Goal: Task Accomplishment & Management: Manage account settings

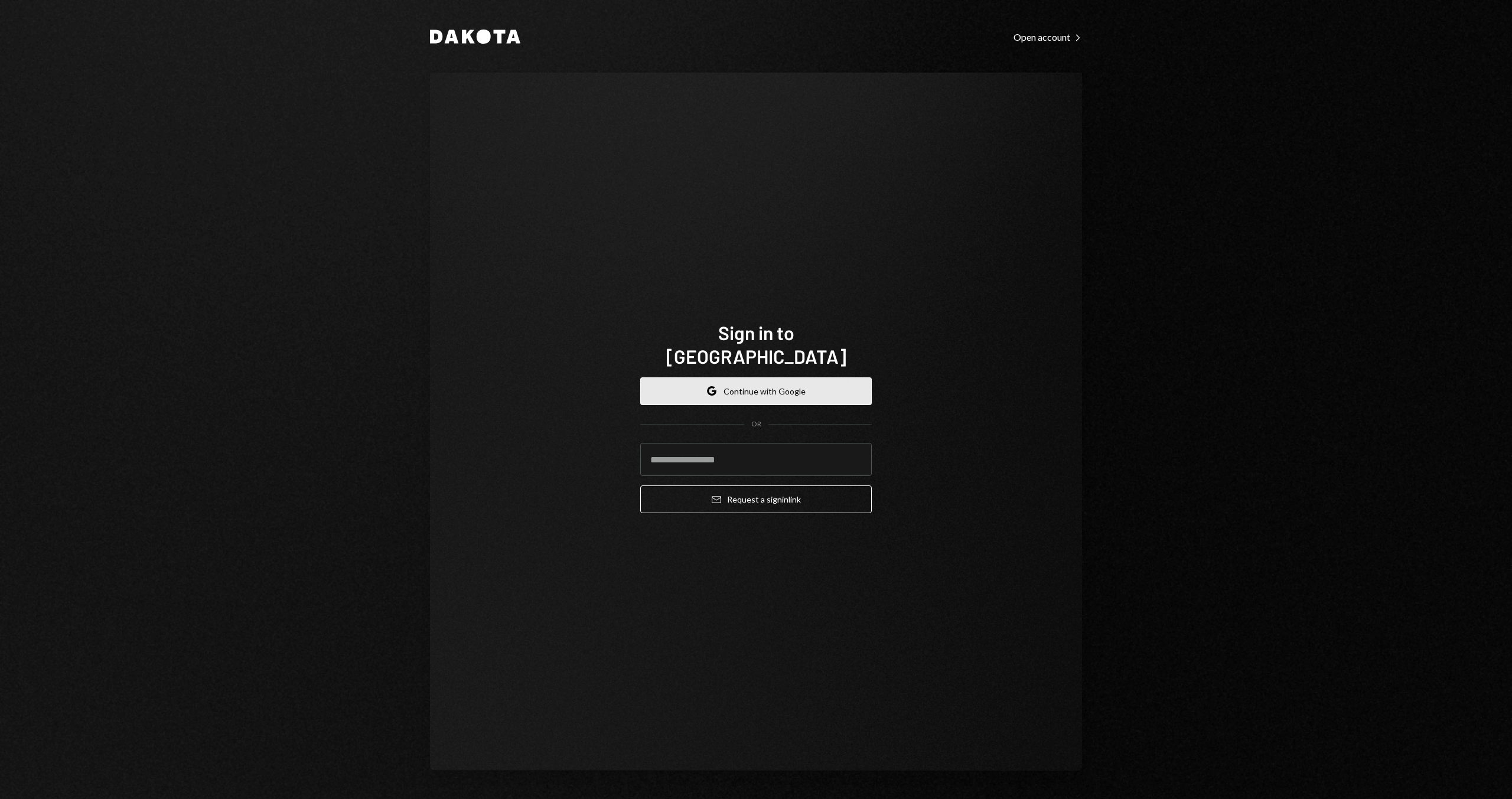
click at [760, 380] on button "Google Continue with Google" at bounding box center [756, 391] width 231 height 28
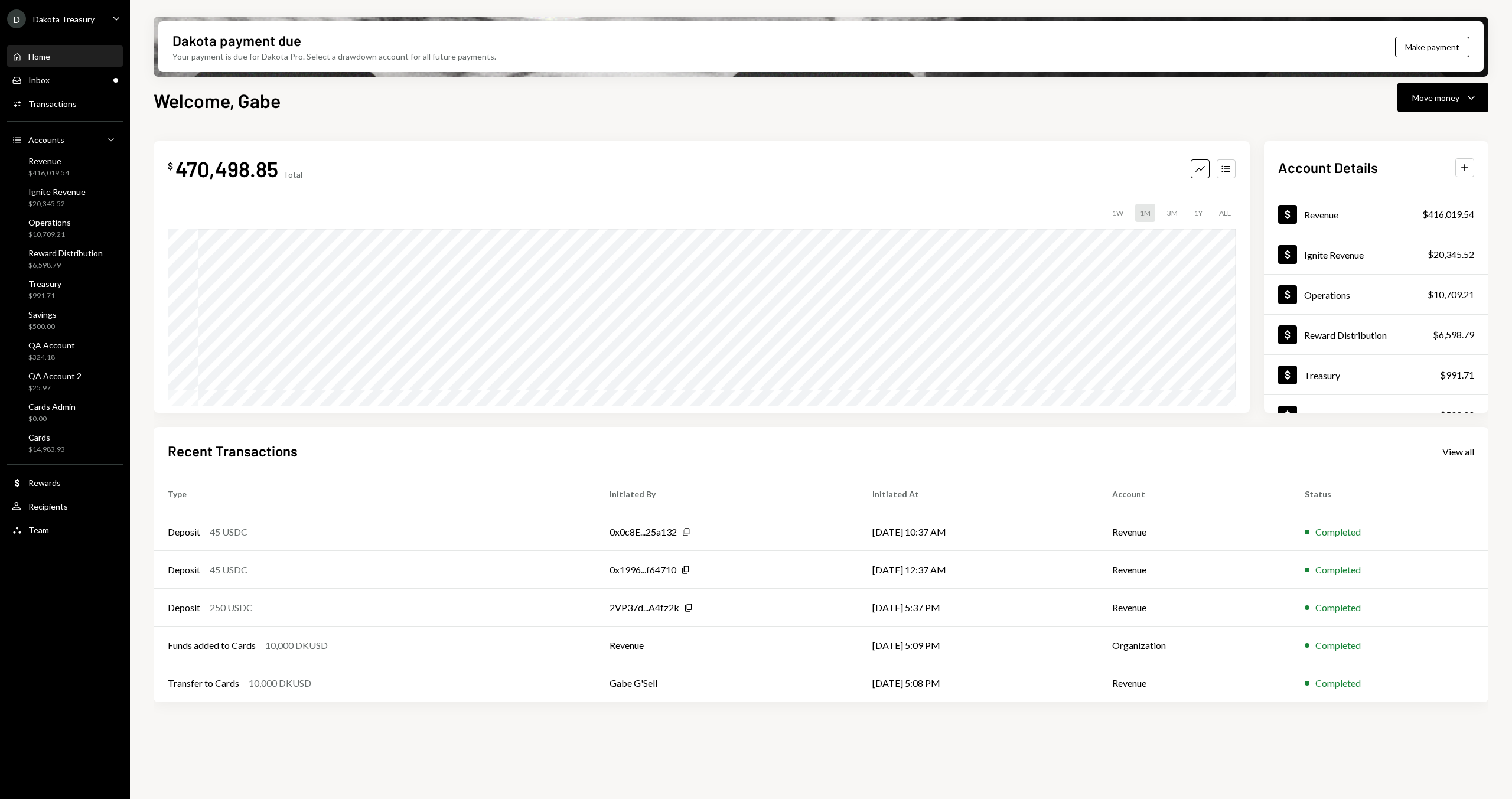
click at [90, 17] on div "Dakota Treasury" at bounding box center [64, 19] width 61 height 10
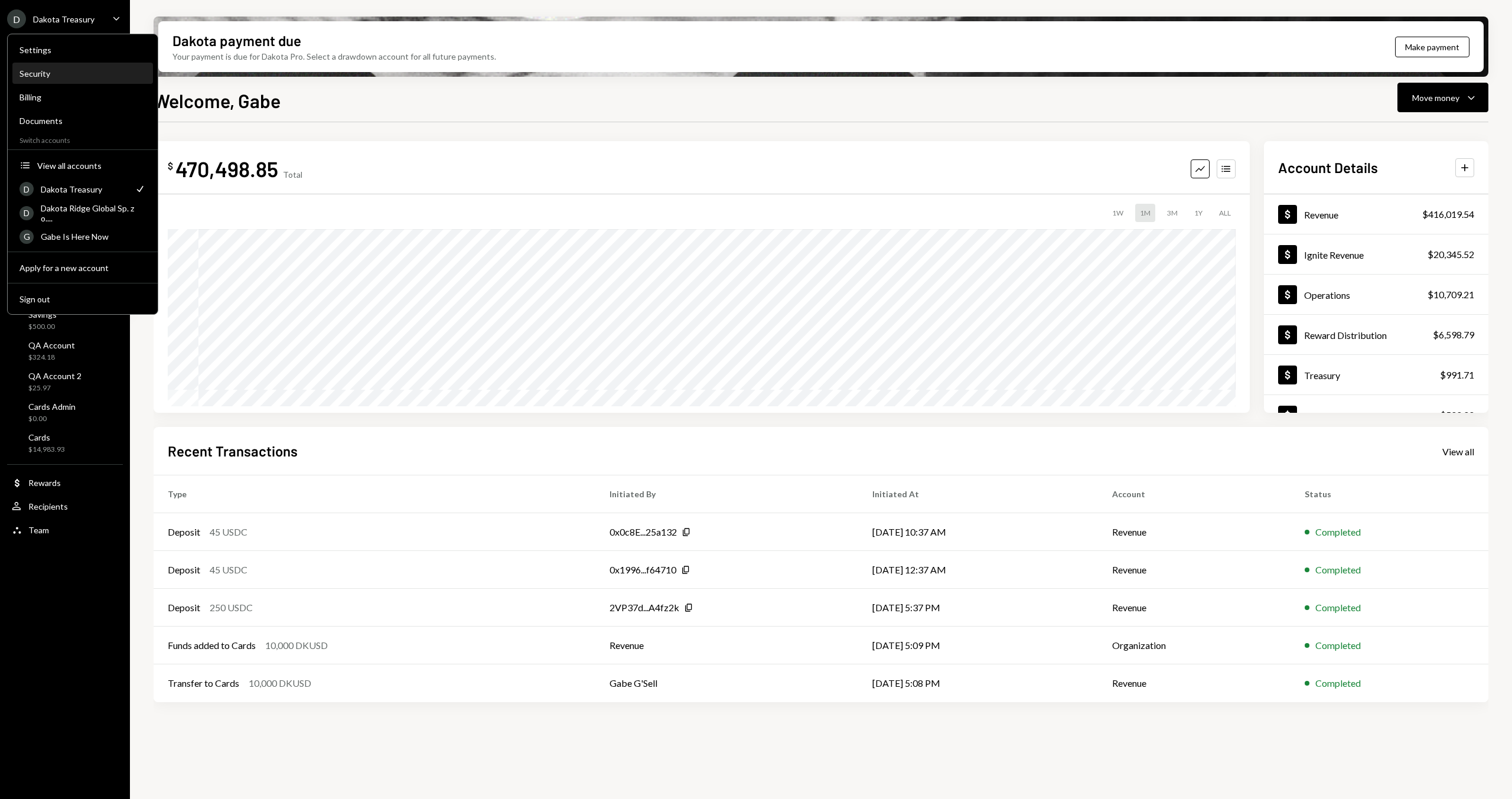
click at [53, 64] on div "Security" at bounding box center [83, 73] width 127 height 20
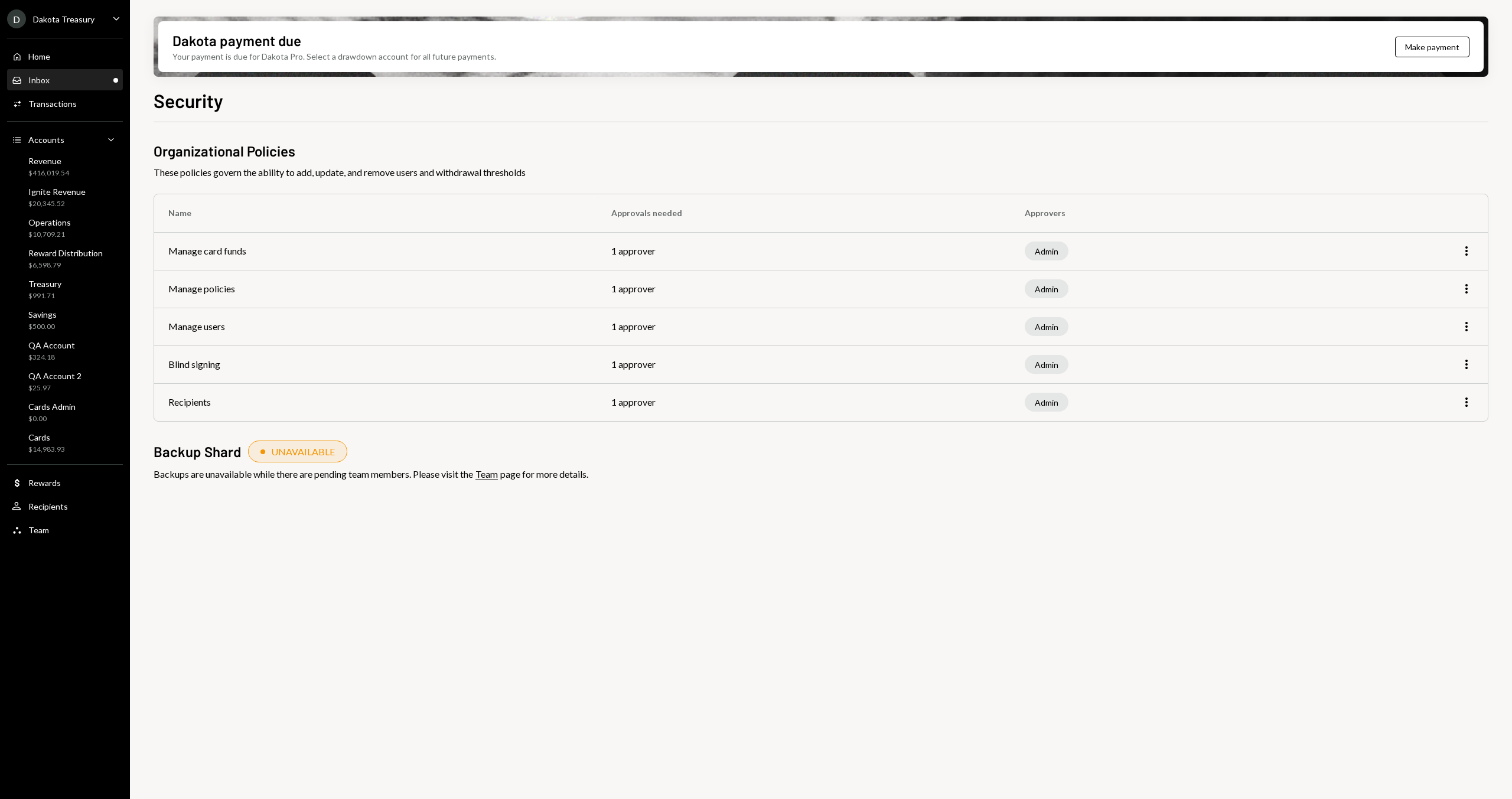
click at [80, 78] on div "Inbox Inbox" at bounding box center [64, 80] width 106 height 11
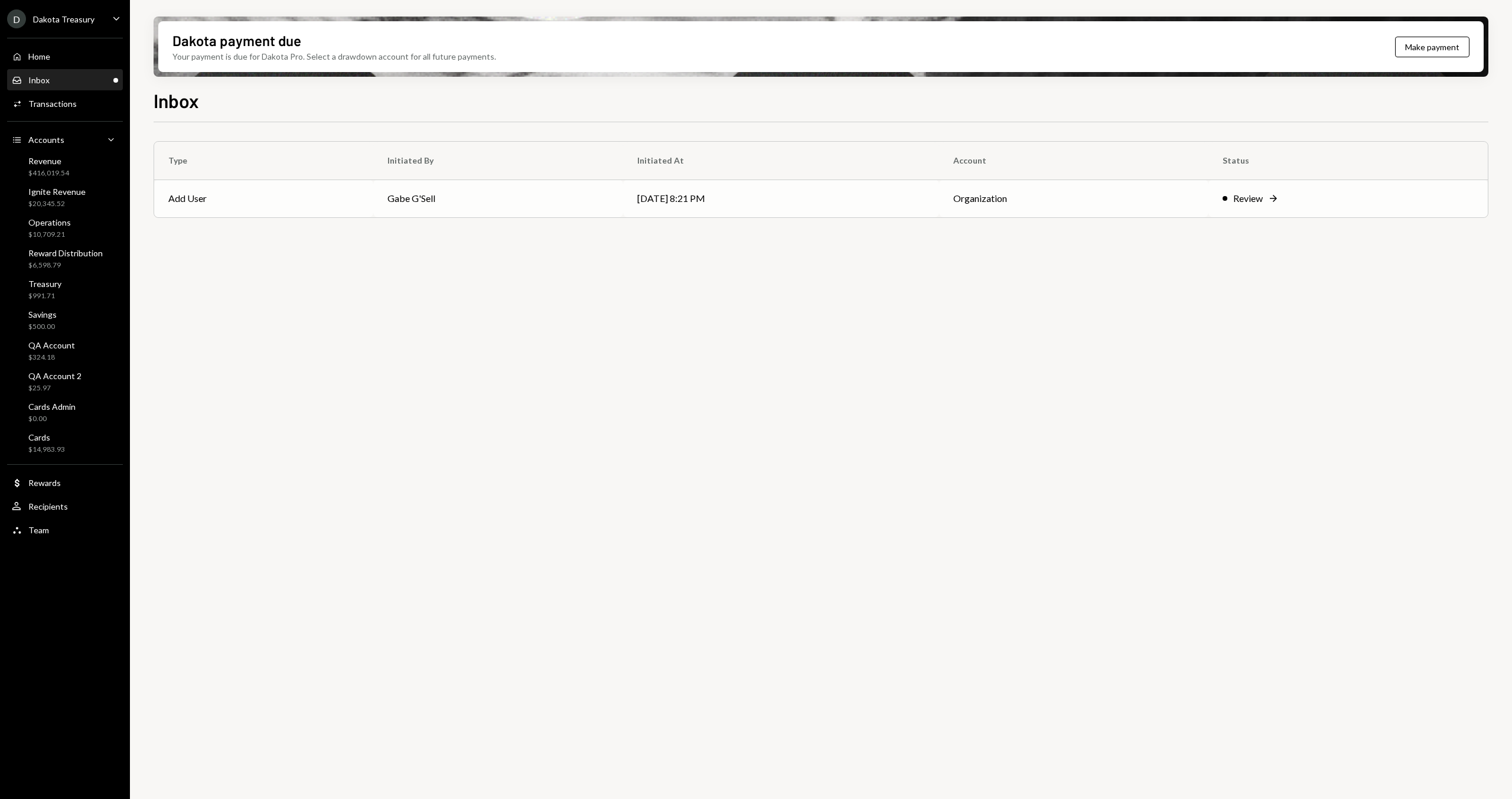
click at [1310, 194] on div "Review Right Arrow" at bounding box center [1347, 198] width 251 height 14
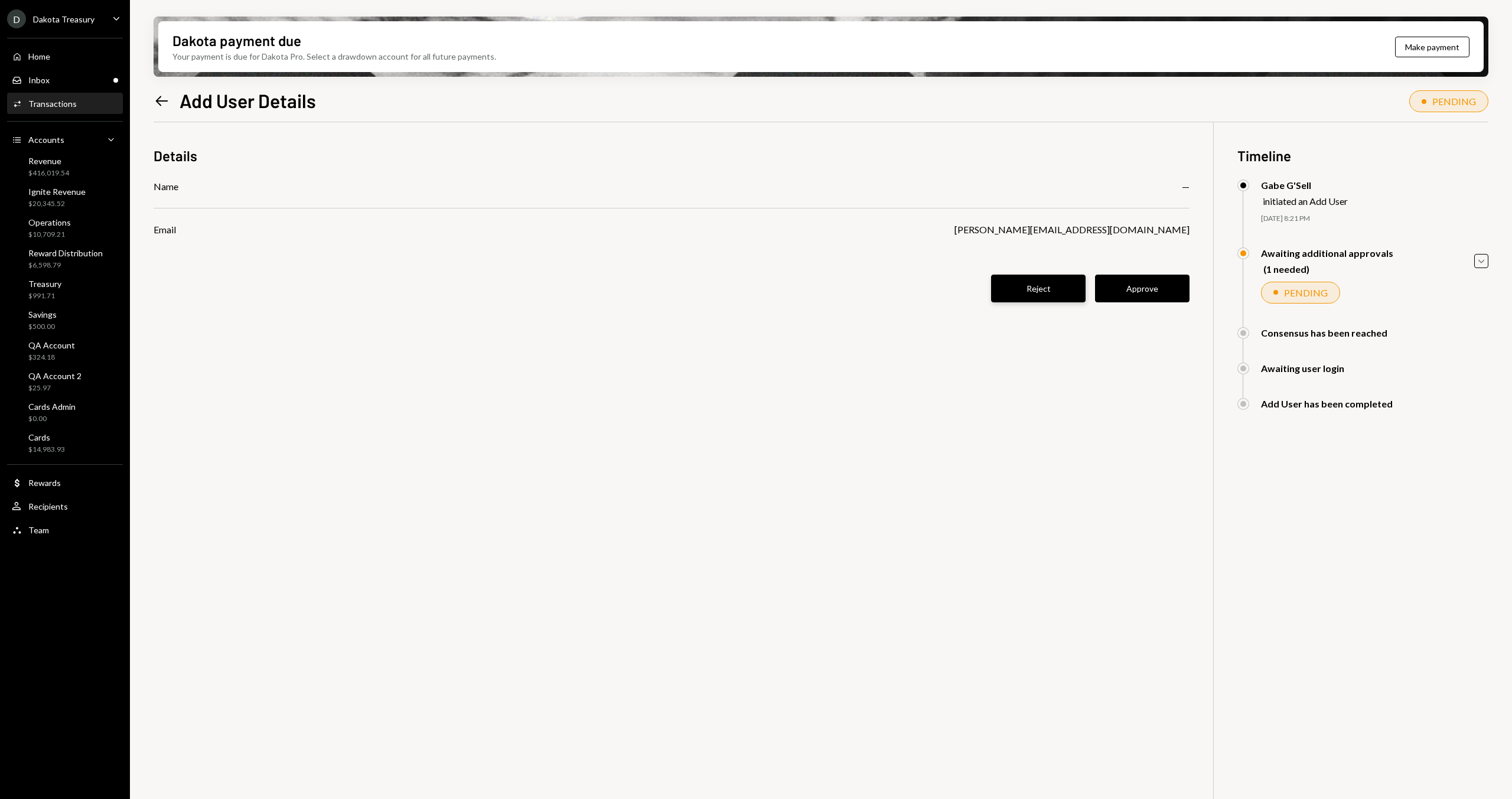
click at [1050, 296] on button "Reject" at bounding box center [1038, 288] width 94 height 28
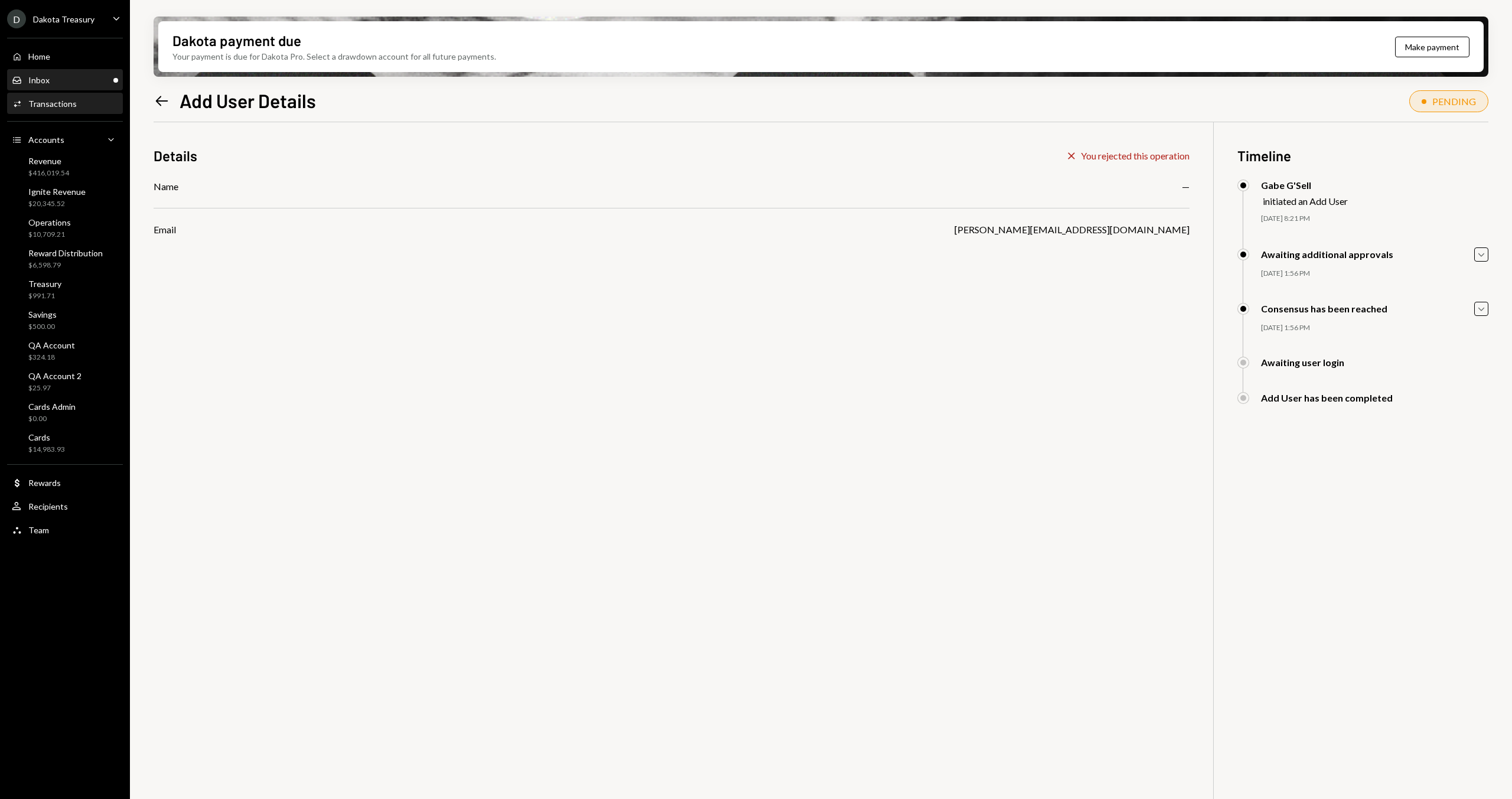
click at [45, 81] on div "Inbox" at bounding box center [39, 80] width 21 height 10
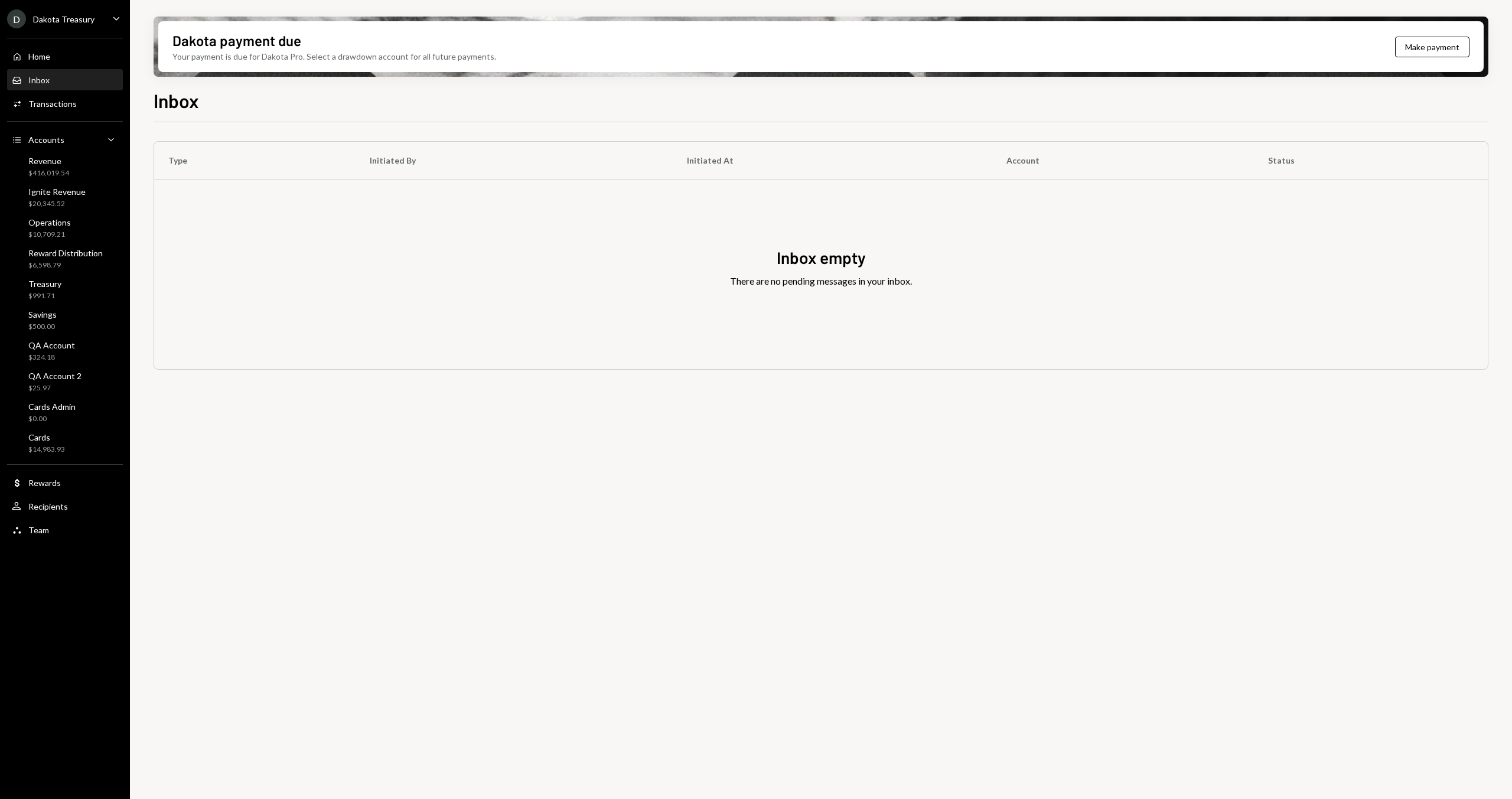
click at [45, 80] on div "Inbox" at bounding box center [39, 80] width 21 height 10
click at [62, 18] on div "Dakota Treasury" at bounding box center [64, 19] width 61 height 10
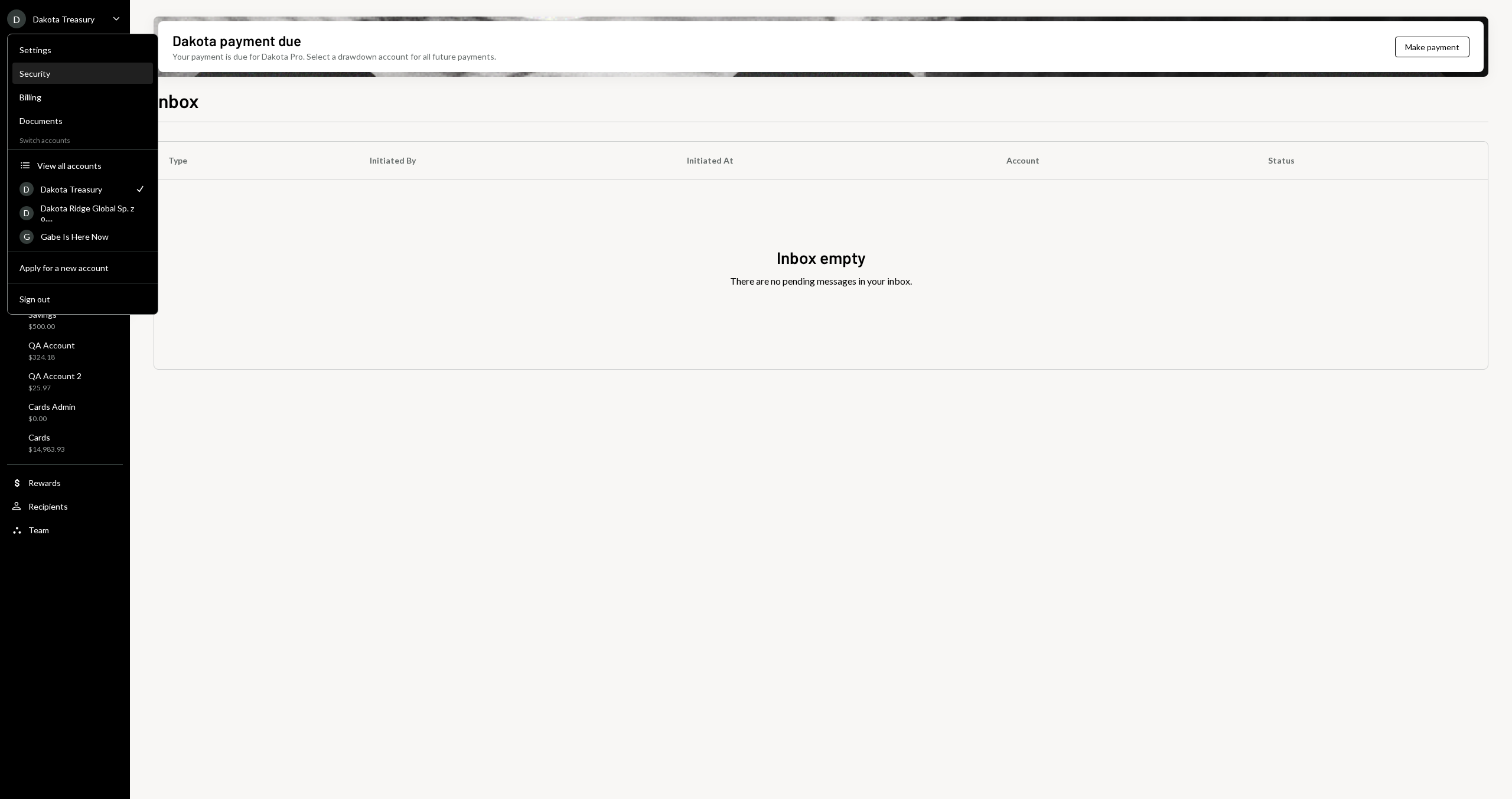
click at [73, 73] on div "Security" at bounding box center [83, 74] width 127 height 10
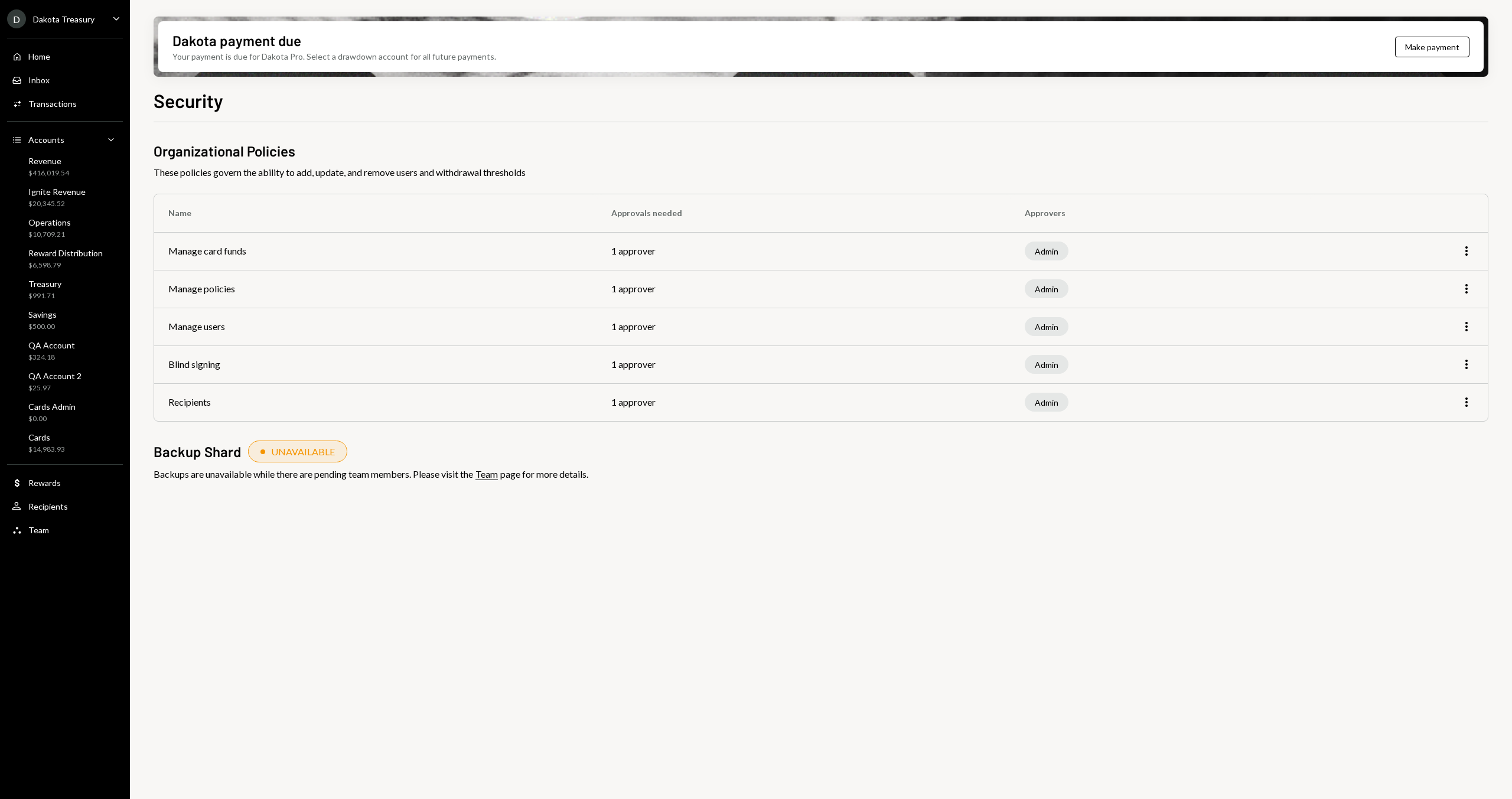
click at [539, 506] on div "Organizational Policies These policies govern the ability to add, update, and r…" at bounding box center [821, 330] width 1335 height 378
click at [483, 476] on div "Team" at bounding box center [487, 474] width 23 height 12
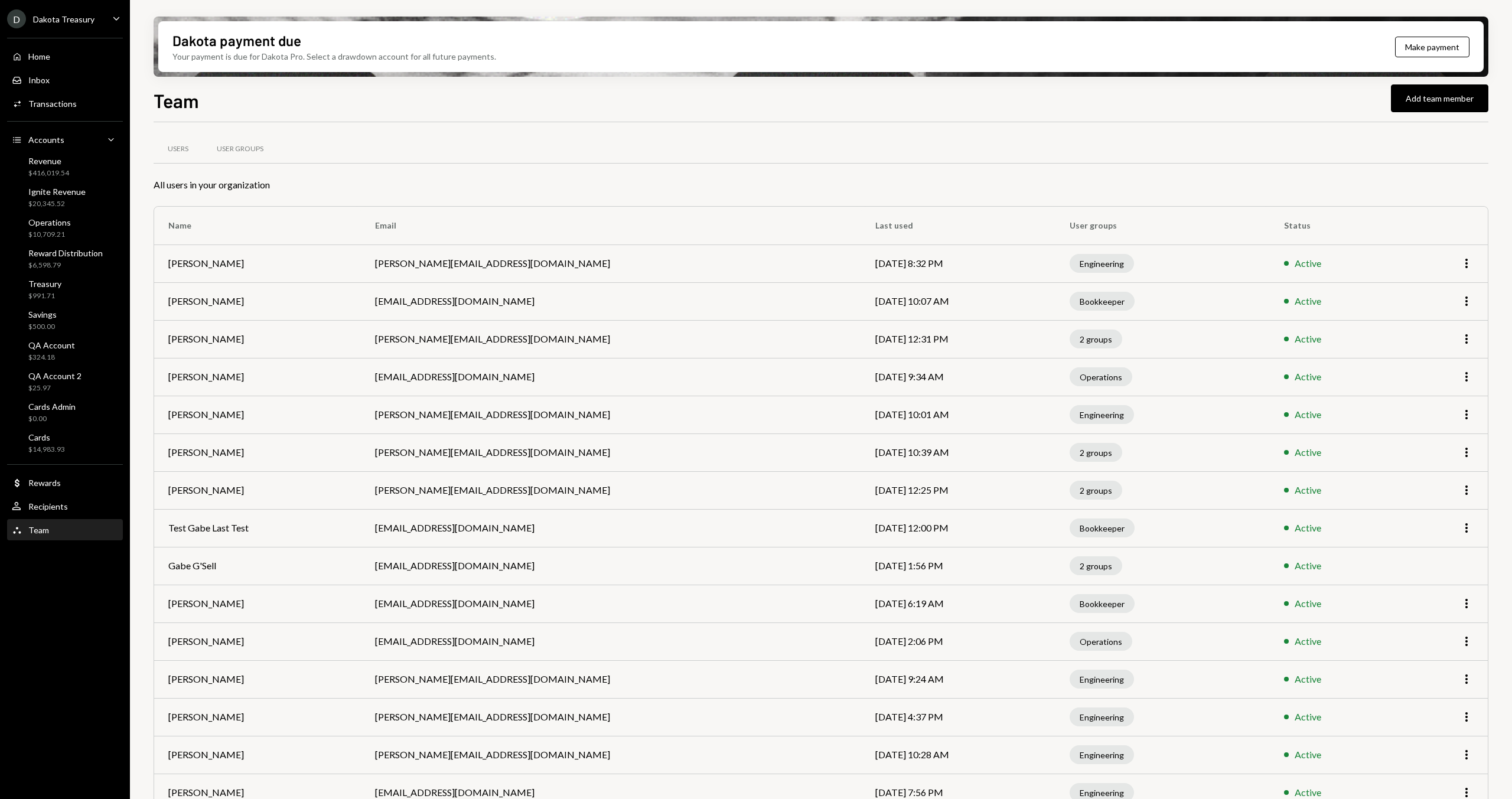
scroll to position [401, 0]
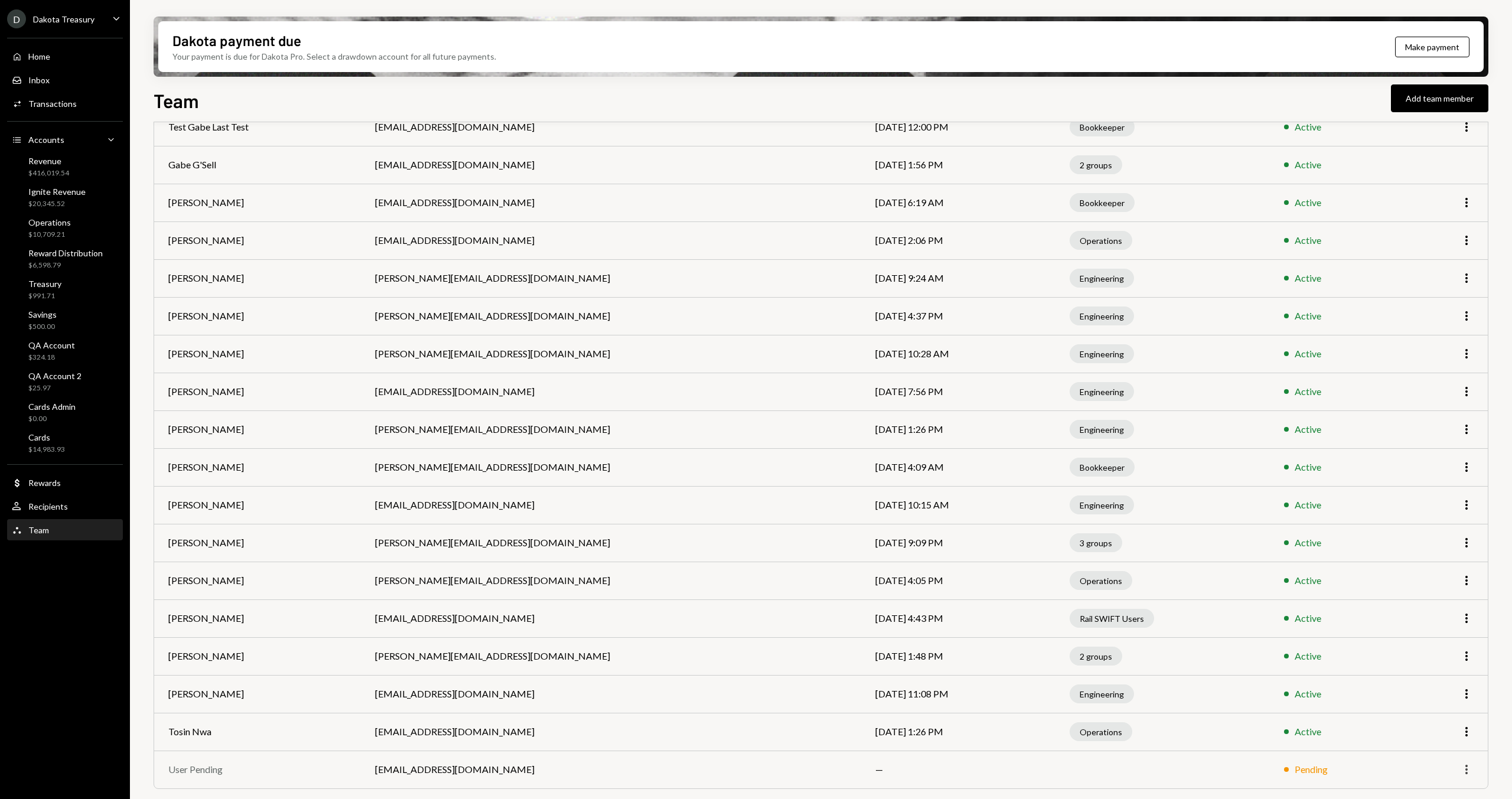
click at [1472, 769] on td "More" at bounding box center [1447, 770] width 81 height 38
click at [1470, 770] on icon "More" at bounding box center [1466, 769] width 14 height 14
click at [1432, 751] on div "Remove" at bounding box center [1439, 744] width 59 height 20
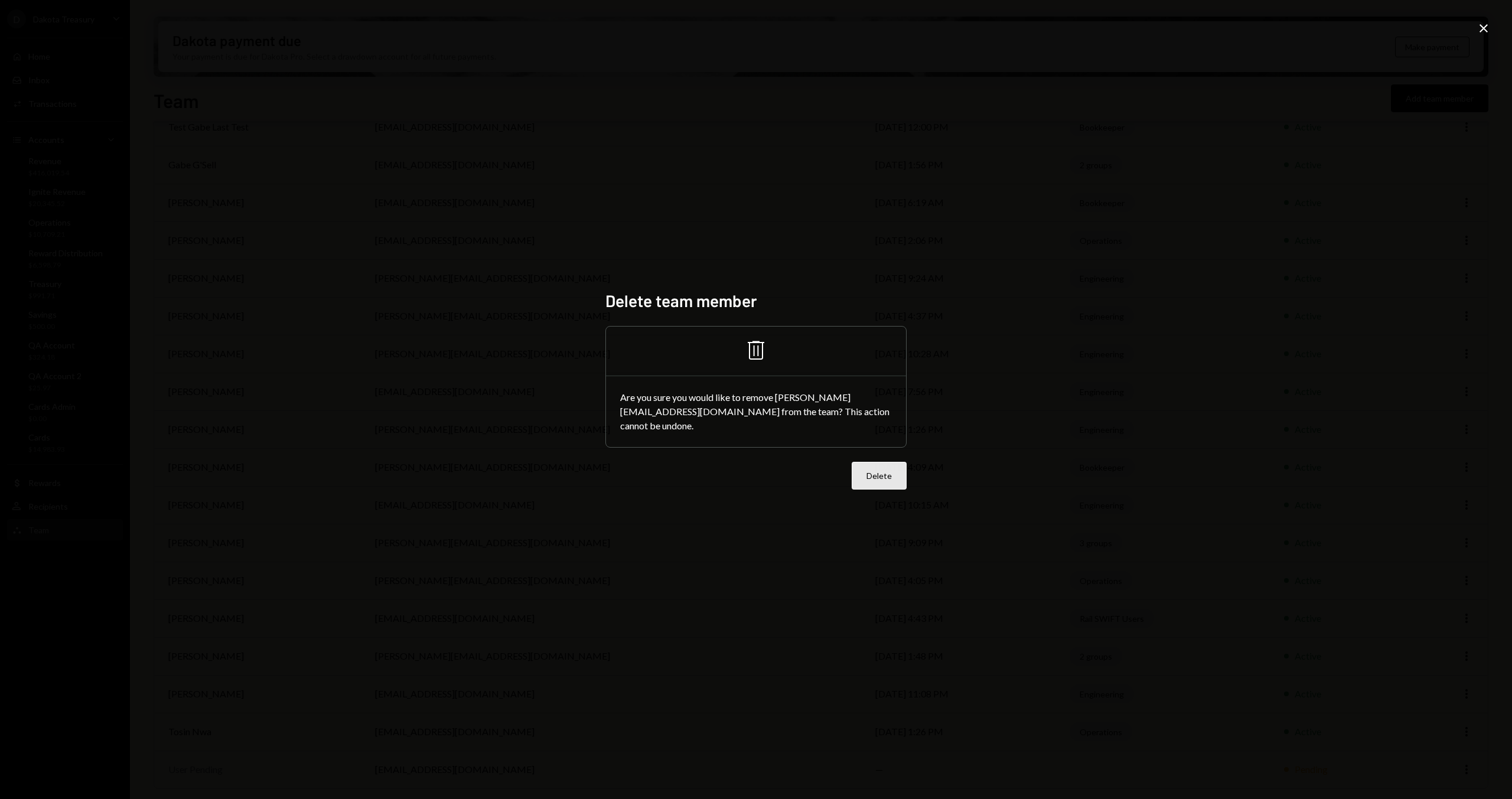
click at [872, 468] on button "Delete" at bounding box center [878, 476] width 55 height 28
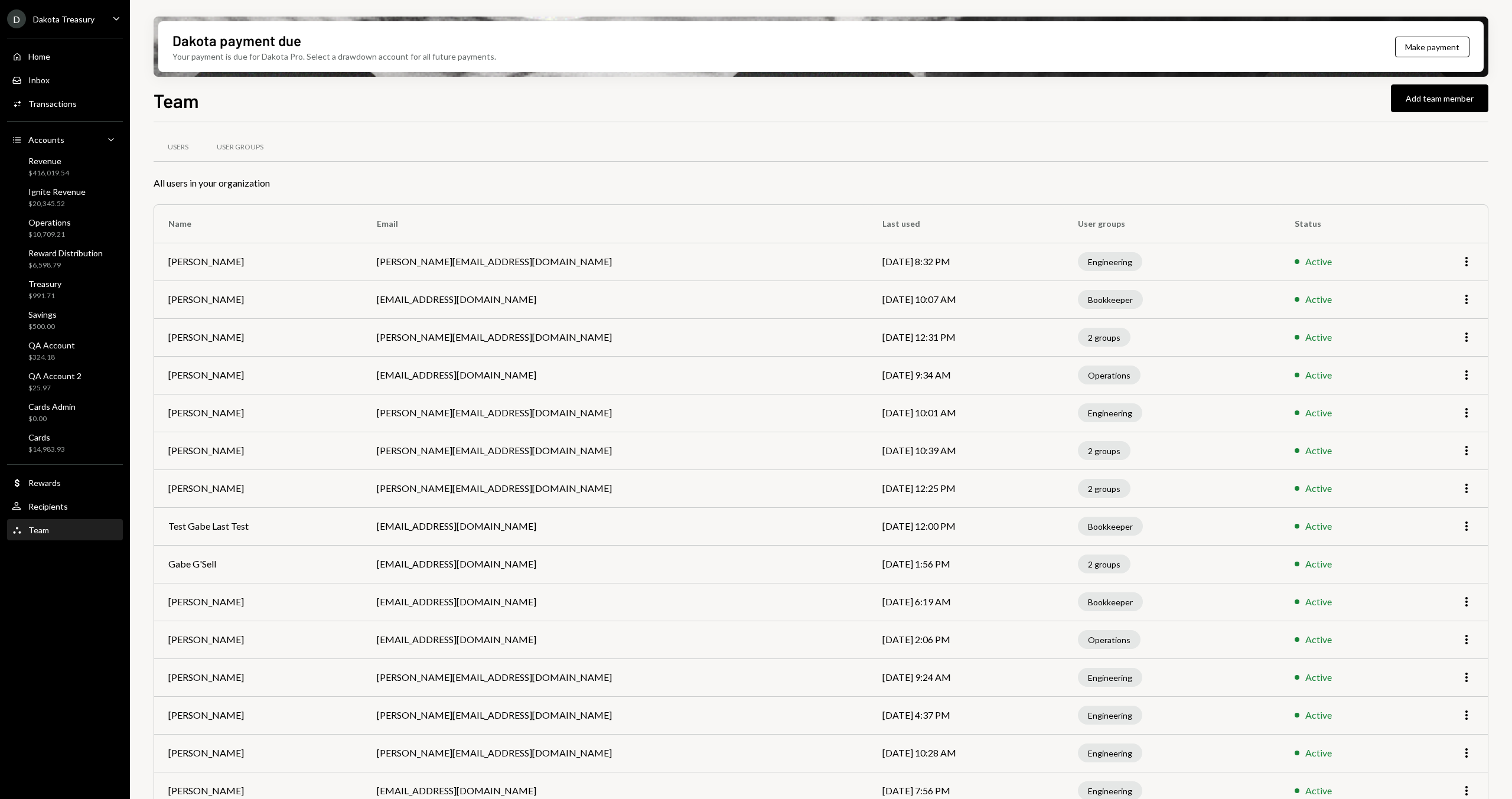
scroll to position [0, 0]
click at [63, 15] on div "Dakota Treasury" at bounding box center [64, 19] width 61 height 10
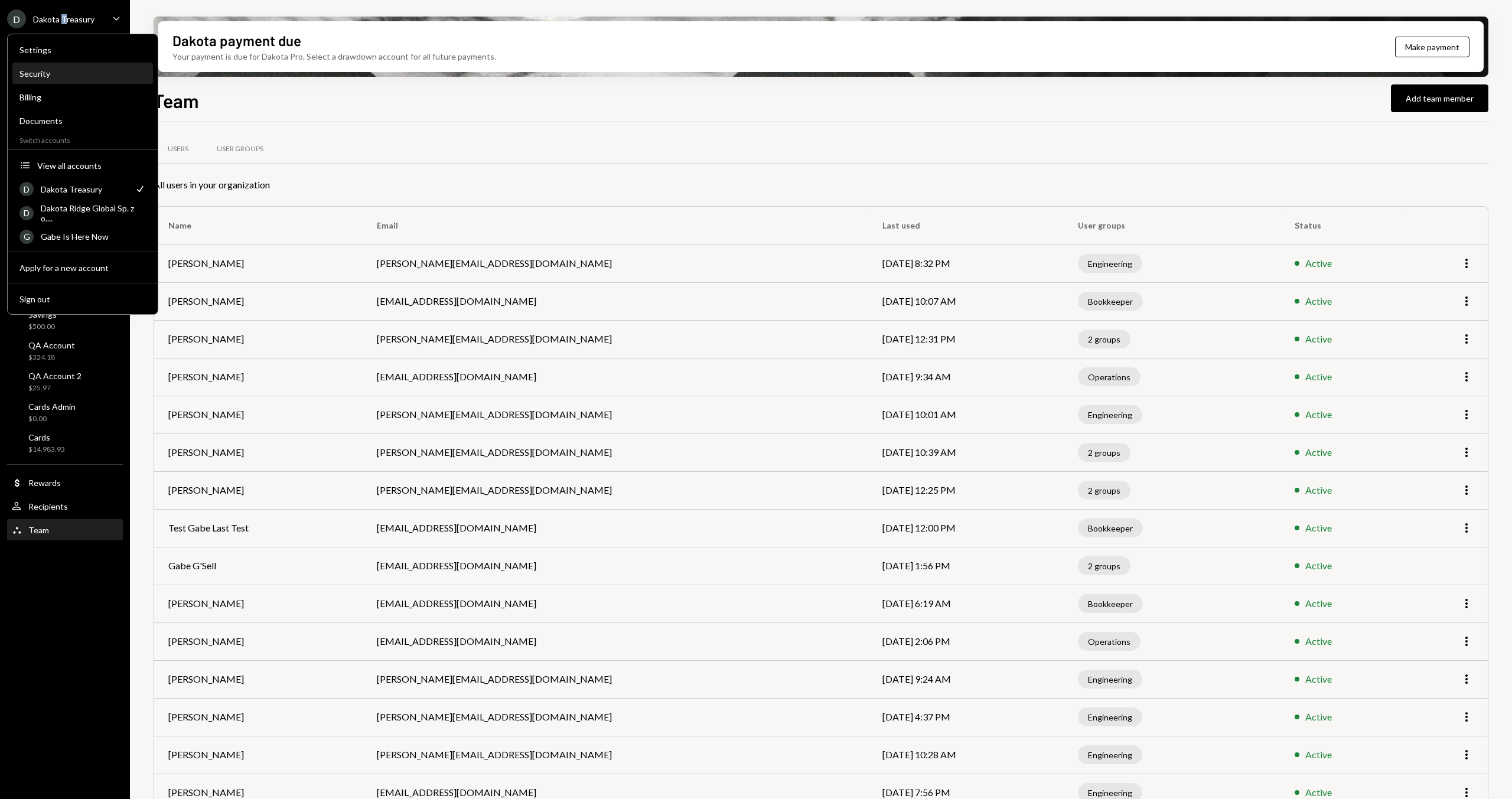
click at [63, 72] on div "Security" at bounding box center [83, 74] width 127 height 10
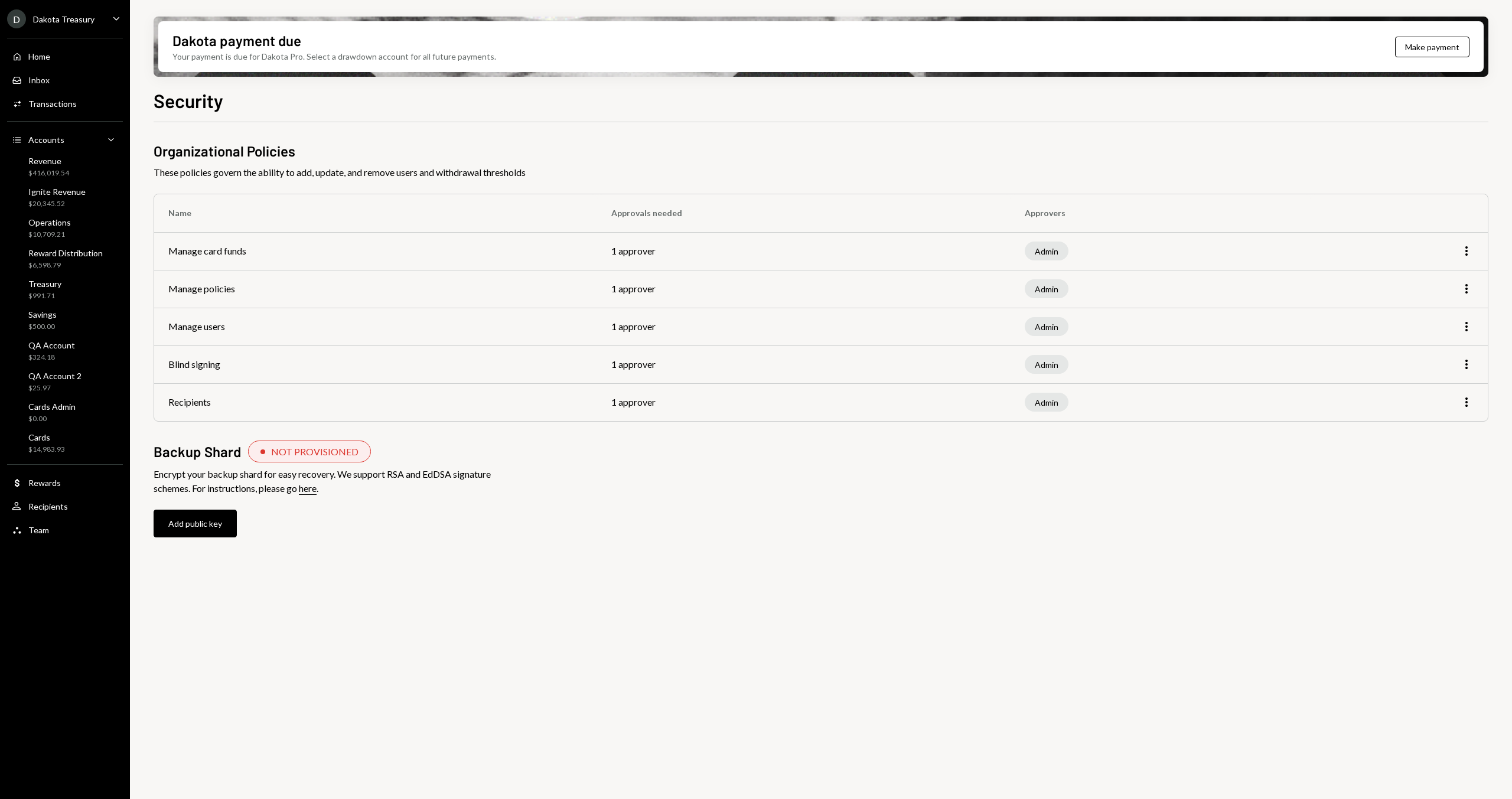
click at [316, 492] on link "here" at bounding box center [307, 488] width 18 height 12
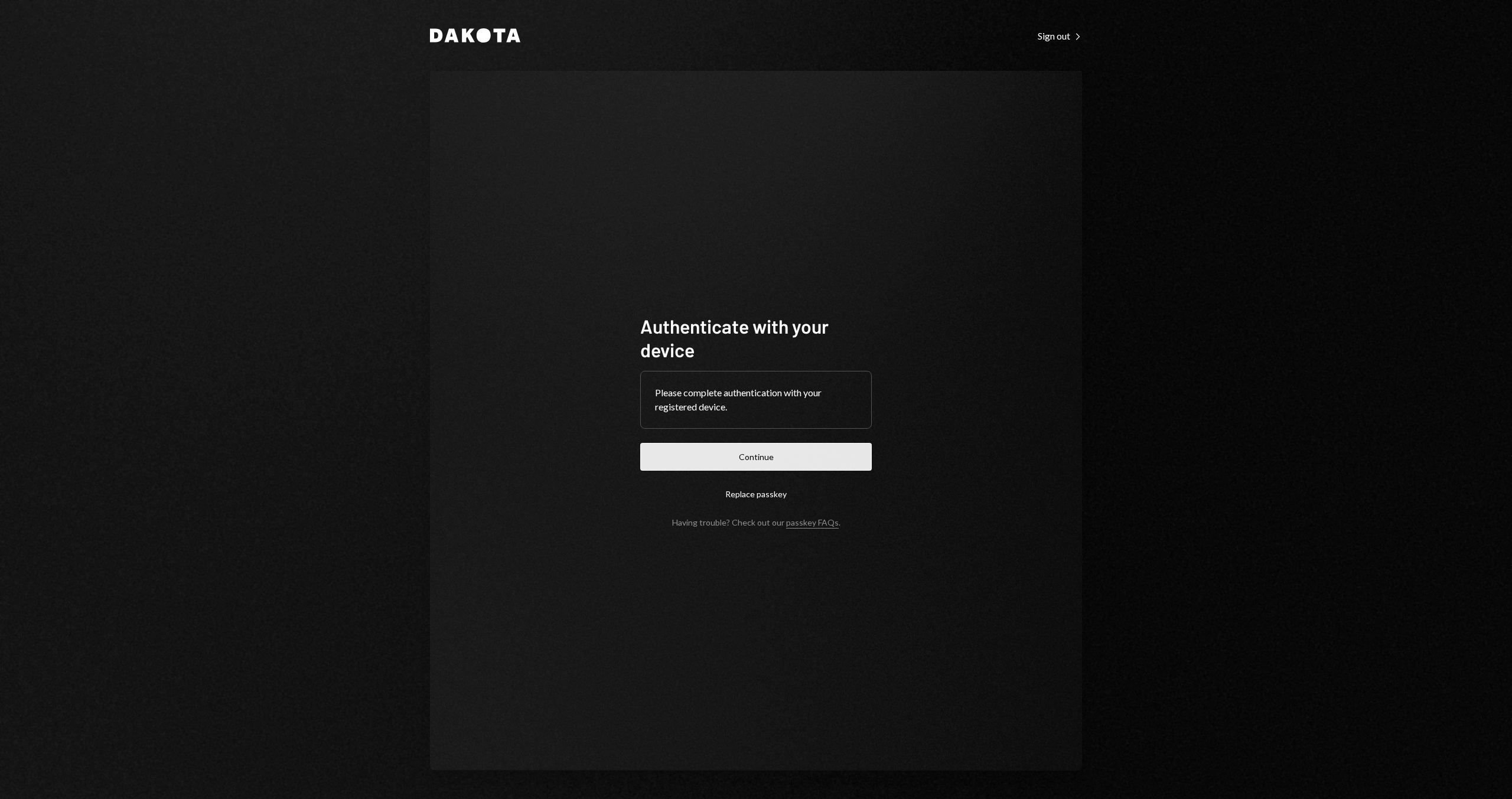
click at [769, 456] on button "Continue" at bounding box center [756, 457] width 231 height 28
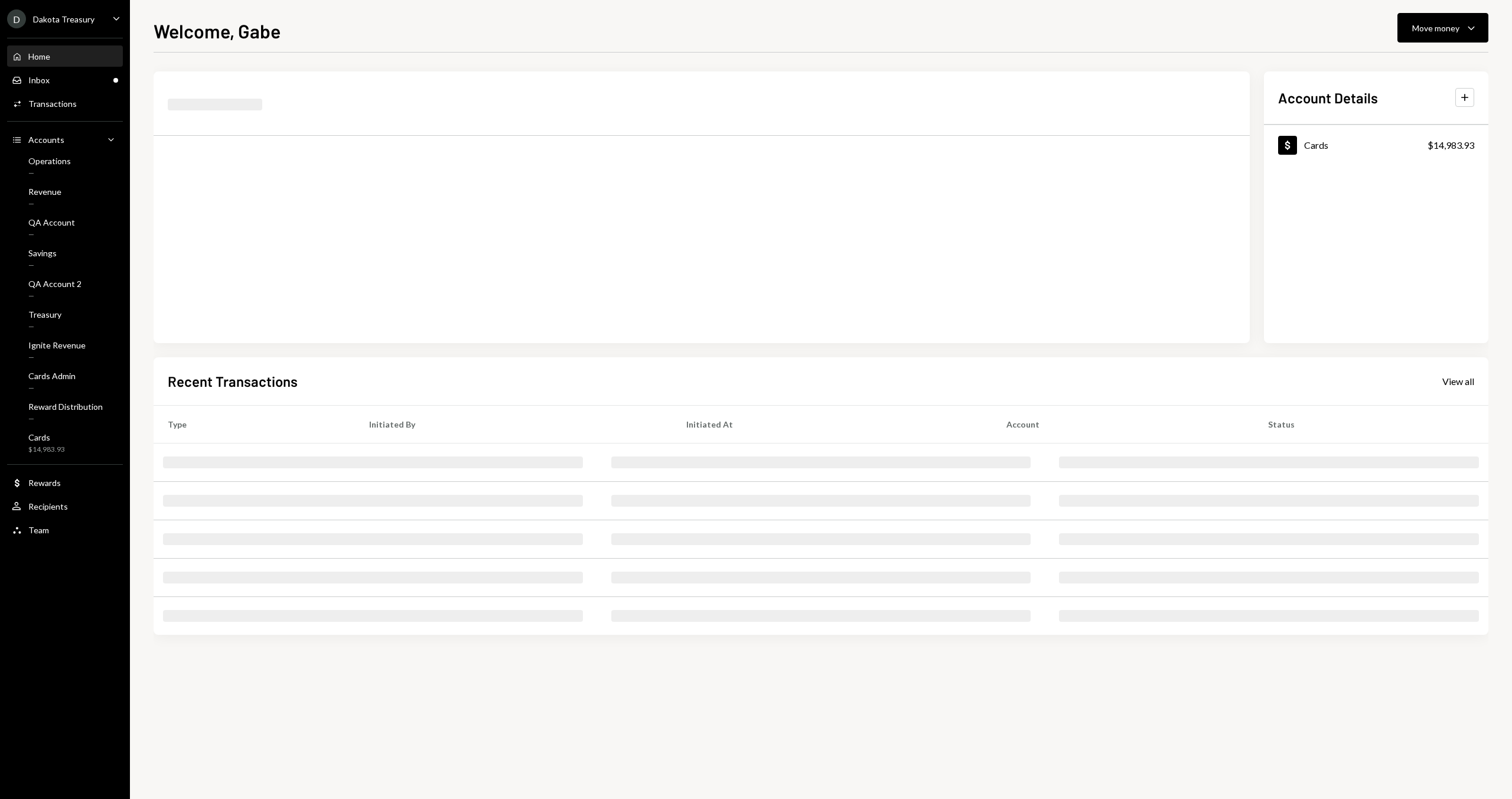
drag, startPoint x: 313, startPoint y: 23, endPoint x: 477, endPoint y: 1, distance: 165.5
click at [313, 23] on div "Welcome, Gabe Move money Caret Down" at bounding box center [821, 30] width 1335 height 26
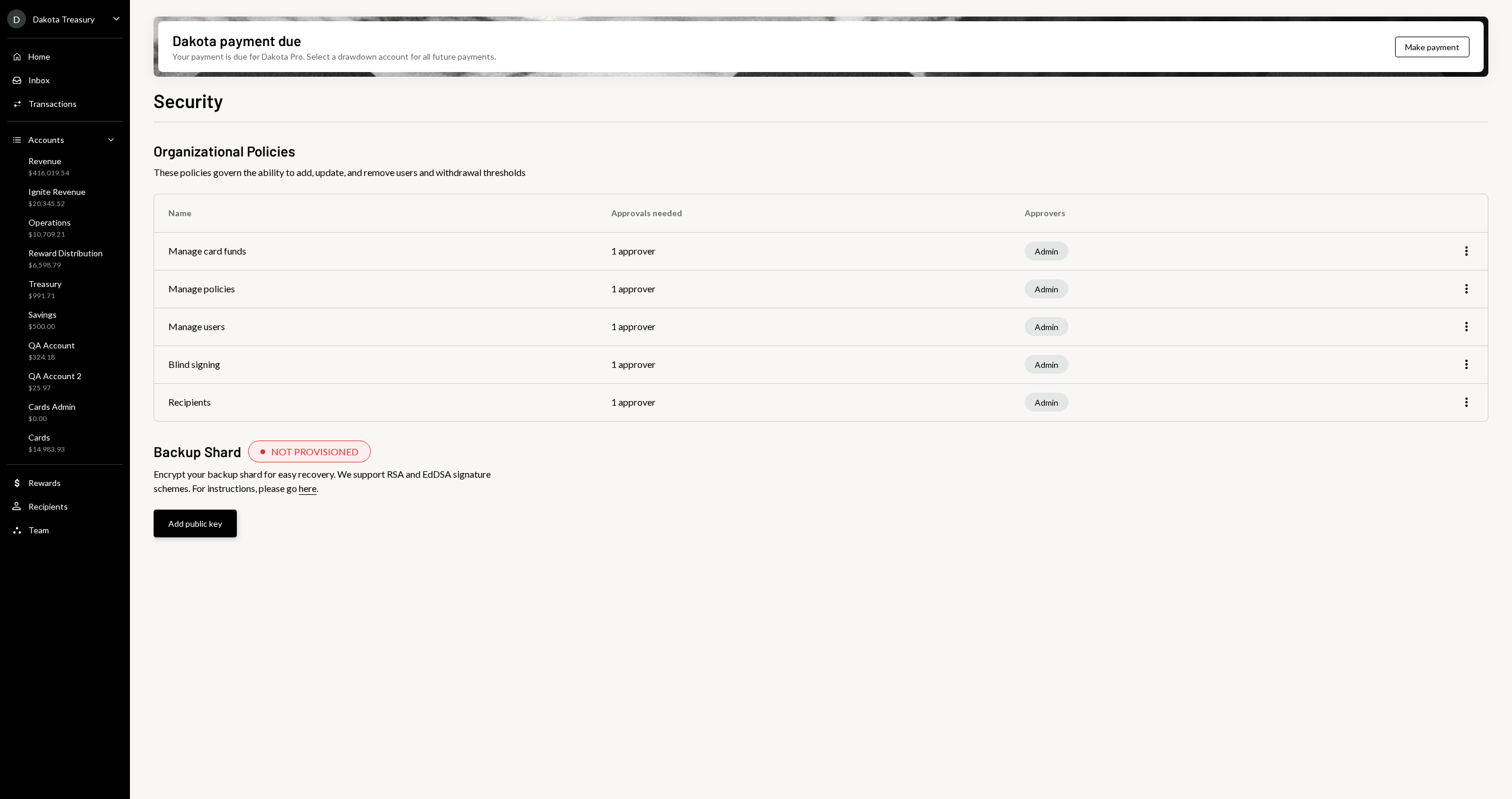
click at [190, 522] on button "Add public key" at bounding box center [195, 523] width 83 height 28
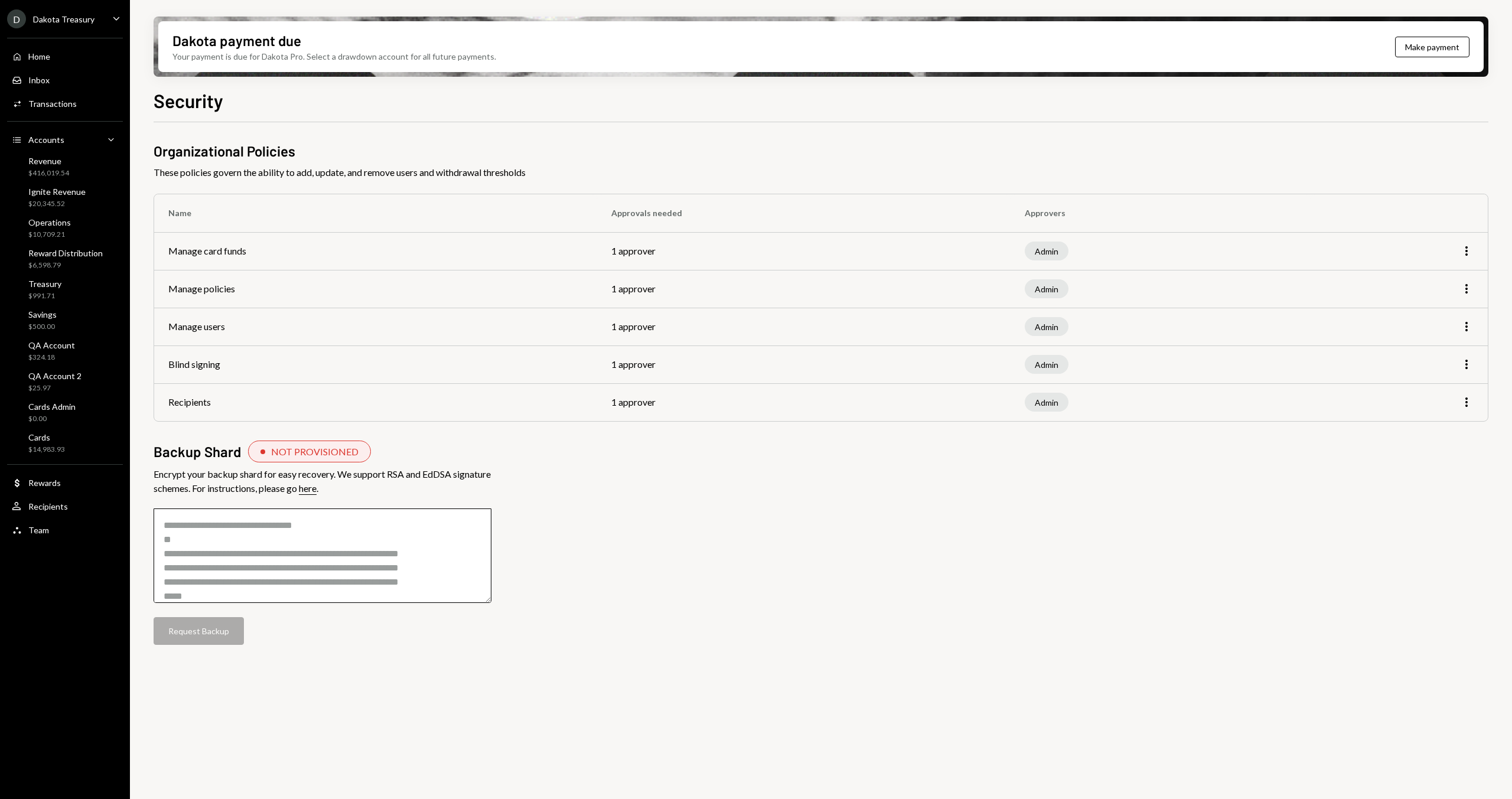
click at [375, 540] on textarea at bounding box center [323, 555] width 338 height 94
click at [561, 469] on div "Organizational Policies These policies govern the ability to add, update, and r…" at bounding box center [821, 405] width 1335 height 528
click at [400, 477] on div "Encrypt your backup shard for easy recovery. We support RSA and EdDSA signature…" at bounding box center [323, 481] width 338 height 29
click at [573, 509] on div "Organizational Policies These policies govern the ability to add, update, and r…" at bounding box center [821, 405] width 1335 height 528
click at [430, 539] on textarea at bounding box center [323, 555] width 338 height 94
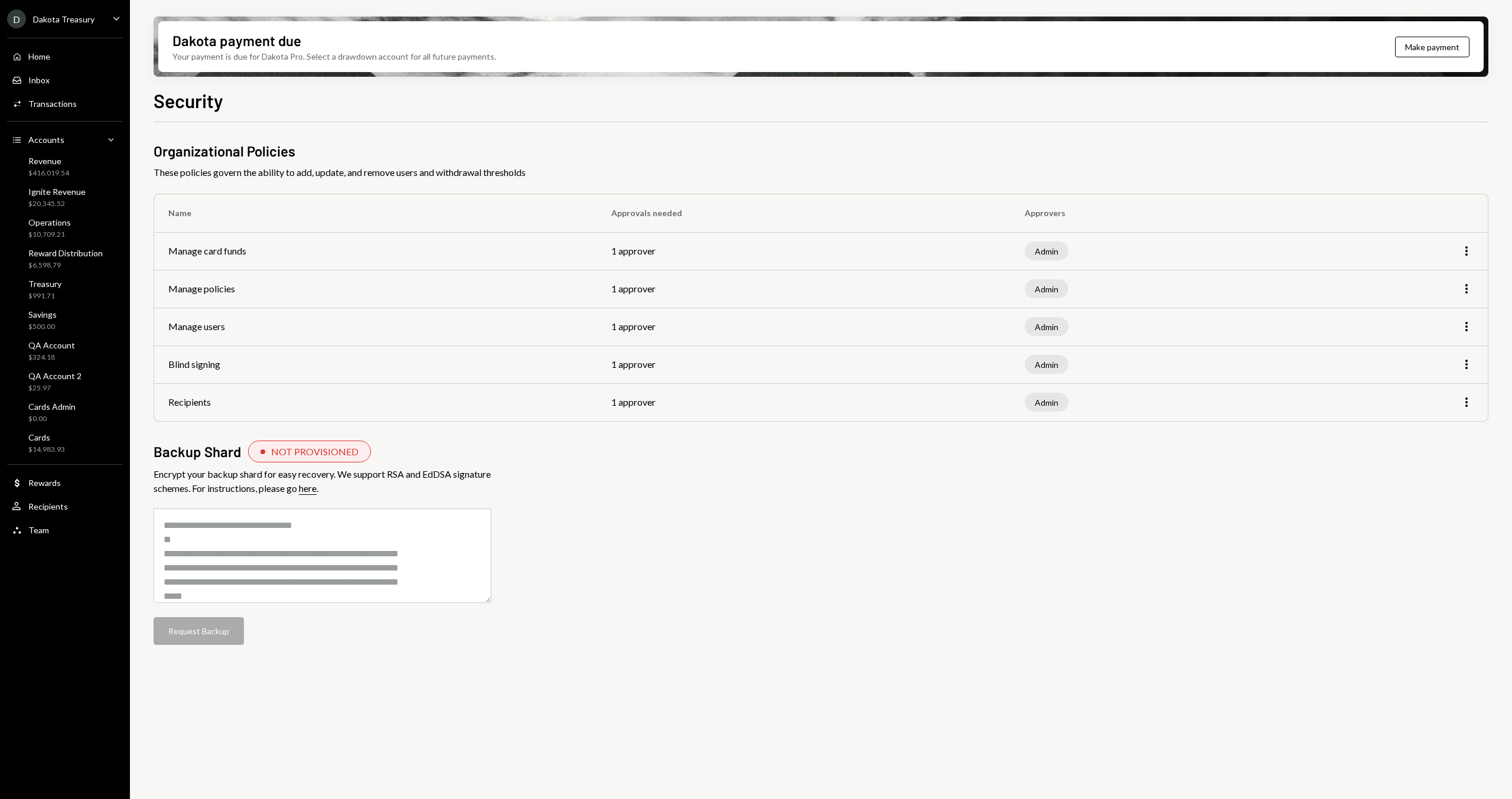
click at [651, 538] on div "Organizational Policies These policies govern the ability to add, update, and r…" at bounding box center [821, 405] width 1335 height 528
click at [60, 22] on div "Dakota Treasury" at bounding box center [64, 19] width 61 height 10
click at [225, 10] on div "Dakota payment due Your payment is due for Dakota Pro. Select a drawdown accoun…" at bounding box center [821, 400] width 1382 height 799
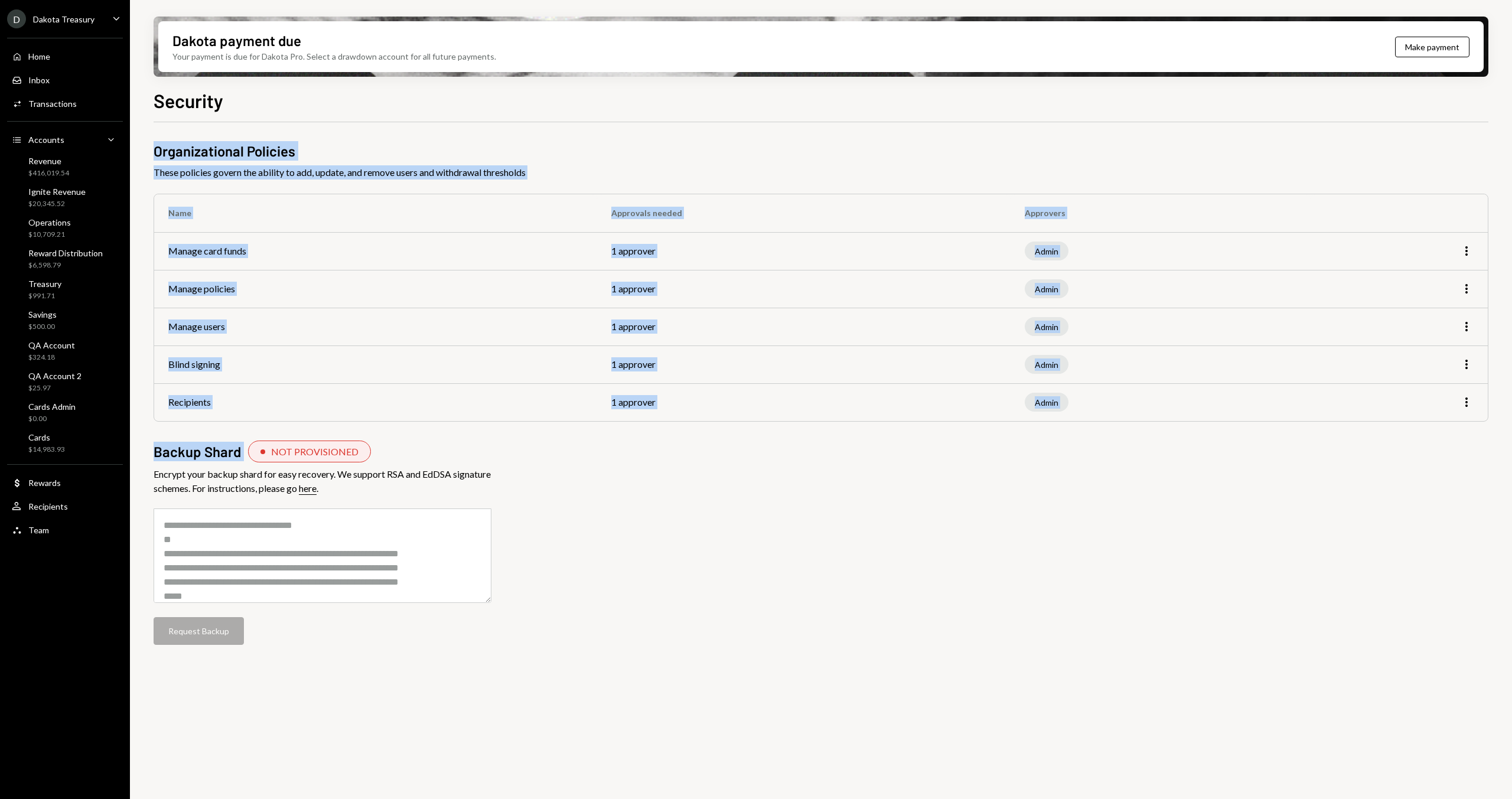
drag, startPoint x: 152, startPoint y: 451, endPoint x: 274, endPoint y: 453, distance: 122.0
click at [268, 453] on div "Dakota payment due Your payment is due for Dakota Pro. Select a drawdown accoun…" at bounding box center [821, 400] width 1382 height 799
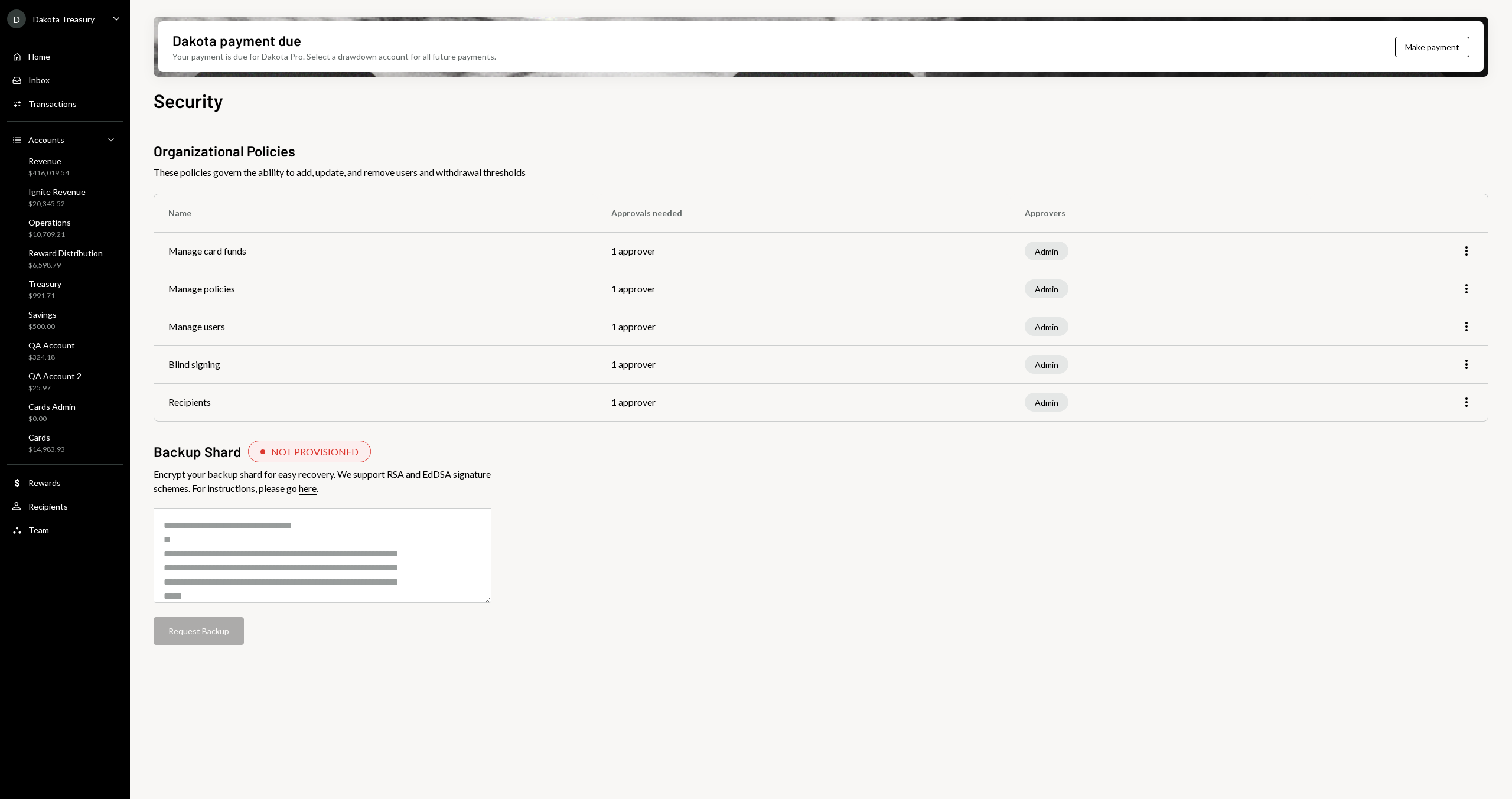
click at [500, 471] on div "Organizational Policies These policies govern the ability to add, update, and r…" at bounding box center [821, 405] width 1335 height 528
